Goal: Task Accomplishment & Management: Manage account settings

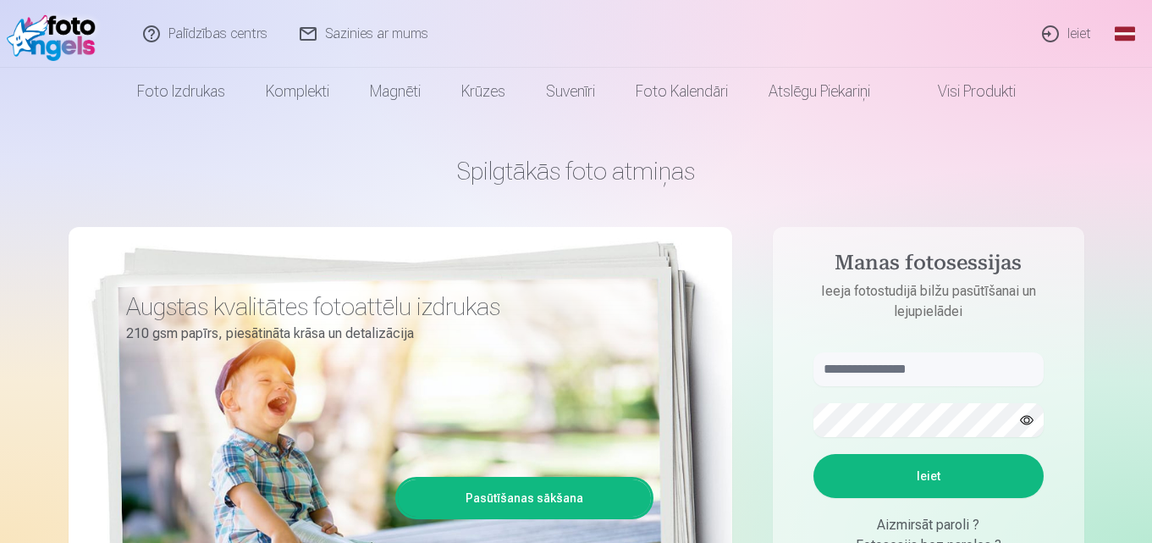
click at [1068, 30] on link "Ieiet" at bounding box center [1067, 34] width 81 height 68
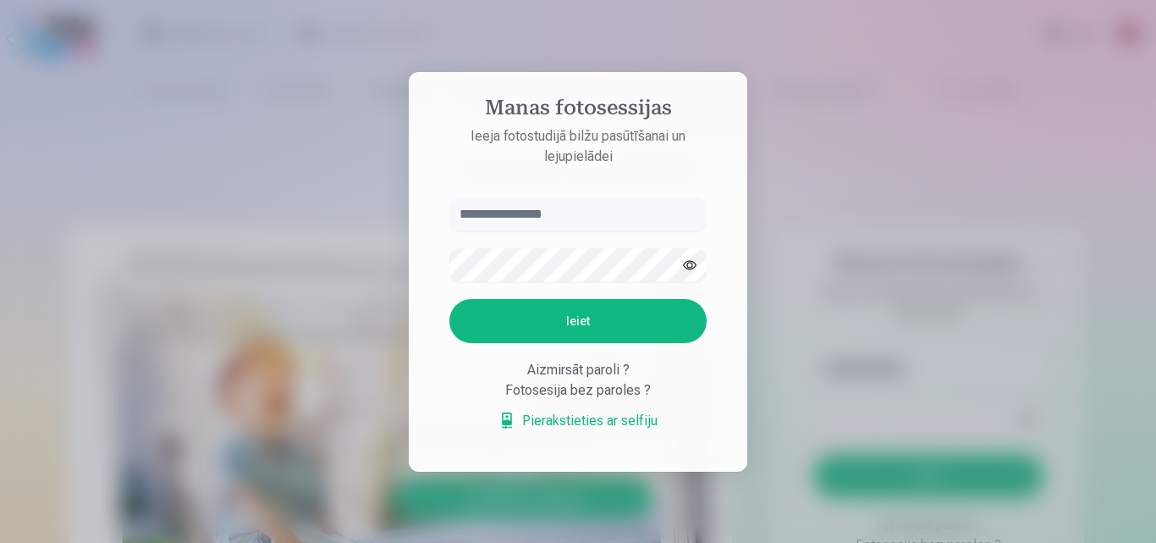
click at [574, 217] on input "text" at bounding box center [577, 214] width 257 height 34
type input "******"
click at [584, 309] on button "Ieiet" at bounding box center [577, 321] width 257 height 44
click at [687, 249] on button "button" at bounding box center [690, 265] width 32 height 32
click at [598, 313] on button "Ieiet" at bounding box center [577, 321] width 257 height 44
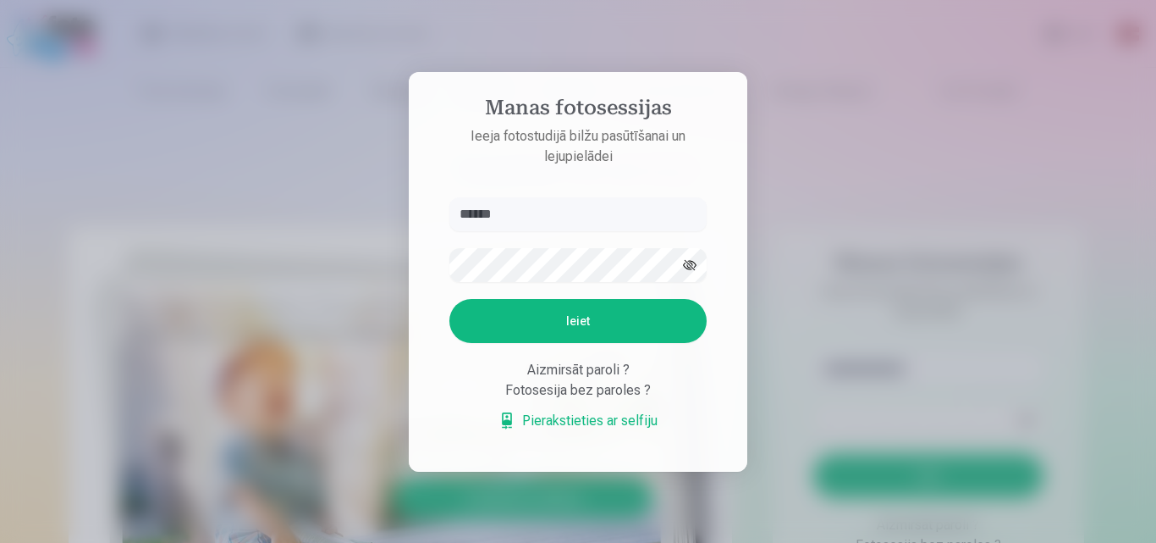
click at [565, 380] on div "Aizmirsāt paroli ?" at bounding box center [577, 370] width 257 height 20
click at [615, 327] on button "Ieiet" at bounding box center [577, 321] width 257 height 44
click at [615, 380] on div "Aizmirsāt paroli ?" at bounding box center [577, 370] width 257 height 20
click at [628, 412] on link "Pierakstieties ar selfiju" at bounding box center [578, 420] width 159 height 20
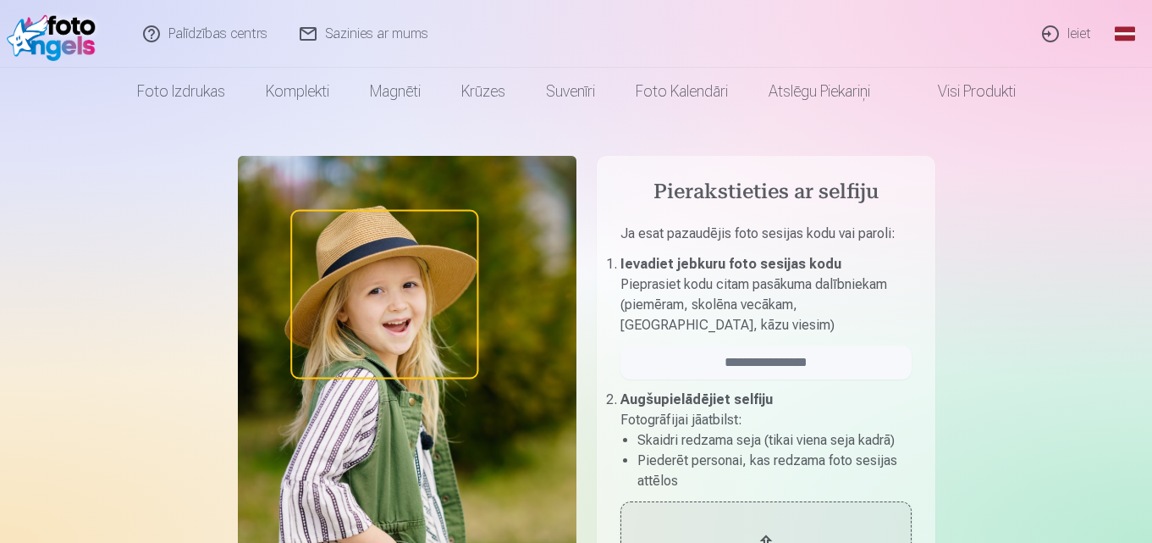
click at [1066, 32] on link "Ieiet" at bounding box center [1067, 34] width 81 height 68
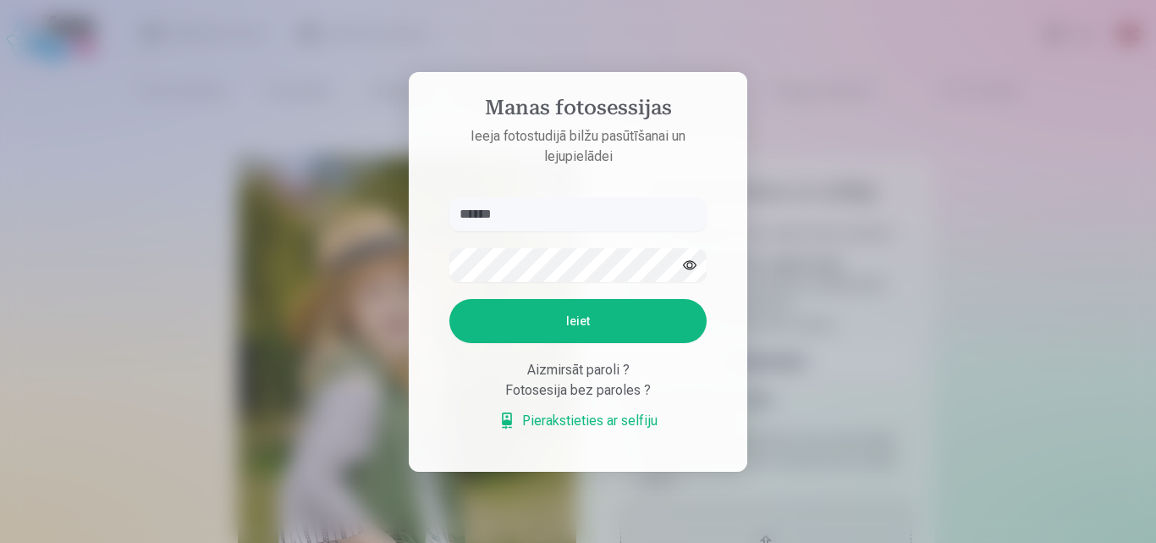
type input "******"
click at [545, 312] on button "Ieiet" at bounding box center [577, 321] width 257 height 44
